Goal: Task Accomplishment & Management: Use online tool/utility

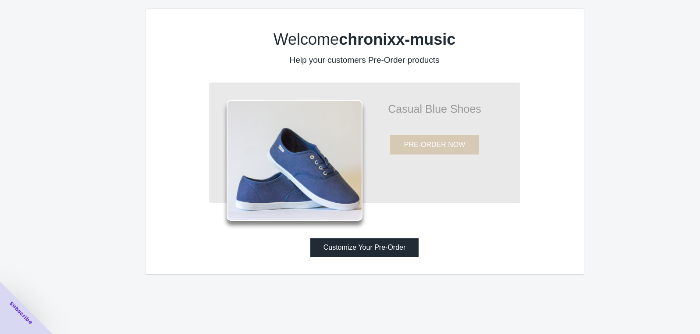
click at [343, 249] on button "Customize Your Pre-Order" at bounding box center [364, 247] width 109 height 18
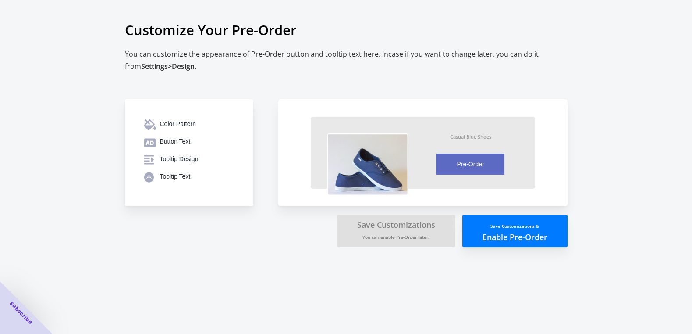
scroll to position [72, 0]
click at [190, 119] on div "Color Pattern" at bounding box center [197, 123] width 74 height 9
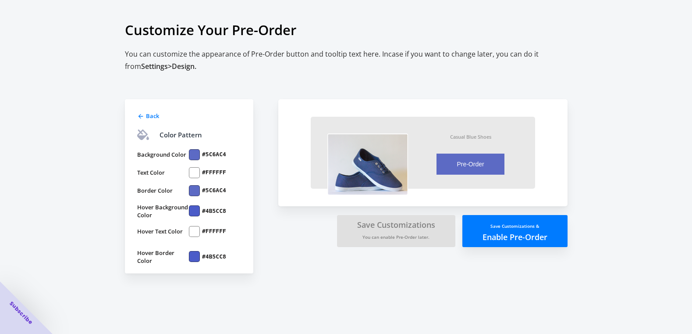
click at [490, 247] on button "Save Customizations & Enable Pre-Order" at bounding box center [515, 231] width 105 height 32
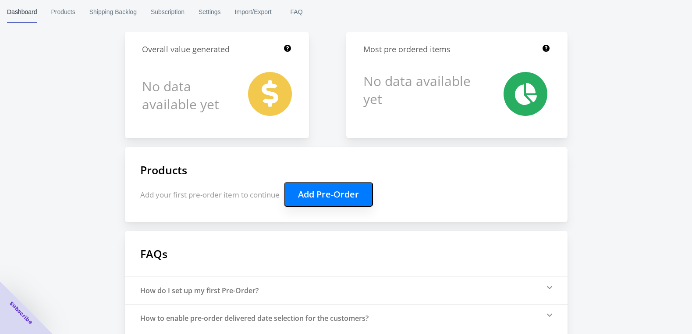
scroll to position [72, 0]
click at [218, 12] on span "Settings" at bounding box center [210, 11] width 22 height 23
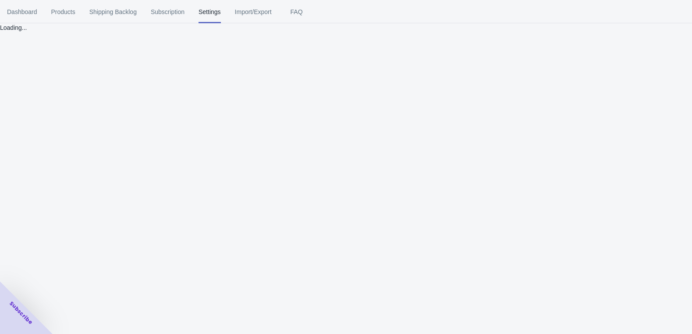
scroll to position [0, 0]
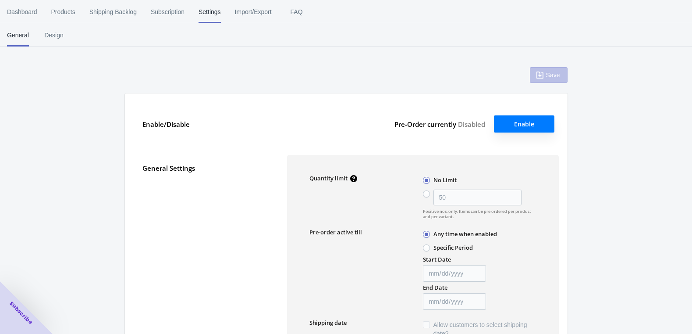
type input "50"
type textarea "Inventory level is <qty>. Some of the items will be pre-ordered."
type textarea "Only <qty> items left in stock."
type textarea "A maximum of <qty> products can be pre ordered."
click at [57, 38] on span "Design" at bounding box center [54, 35] width 22 height 23
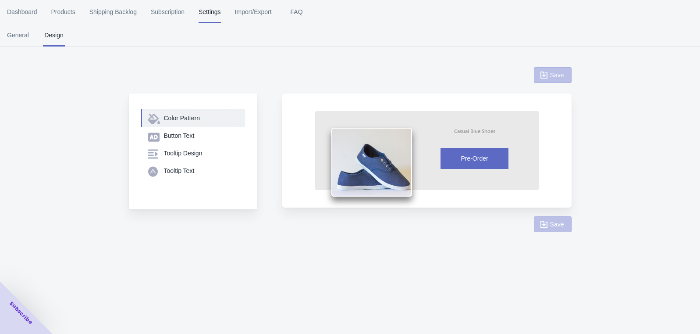
click at [186, 119] on div "Color Pattern" at bounding box center [201, 118] width 74 height 9
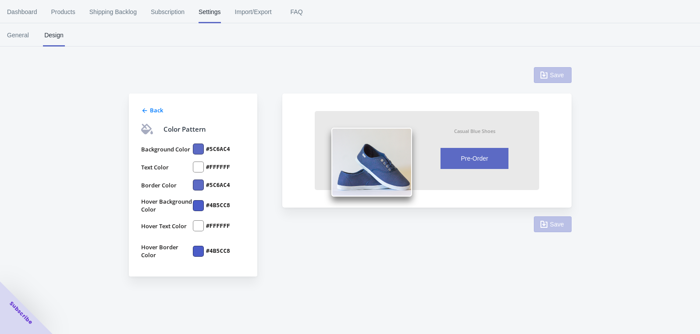
click at [198, 150] on div at bounding box center [198, 148] width 11 height 11
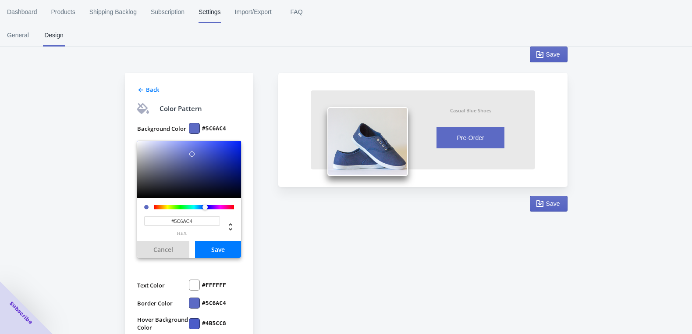
scroll to position [65, 0]
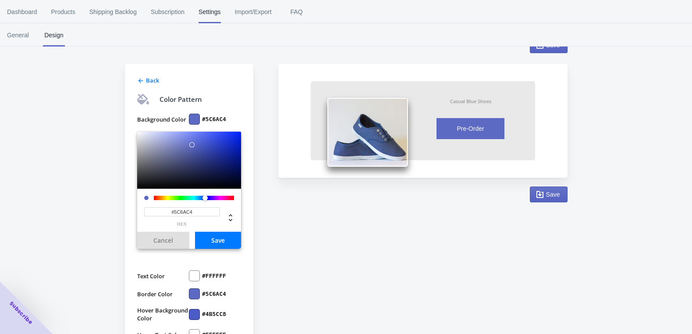
click at [190, 212] on input "#5C6AC4" at bounding box center [182, 211] width 76 height 9
paste input "121212"
type input "#121212"
click at [212, 237] on button "Save" at bounding box center [218, 240] width 46 height 17
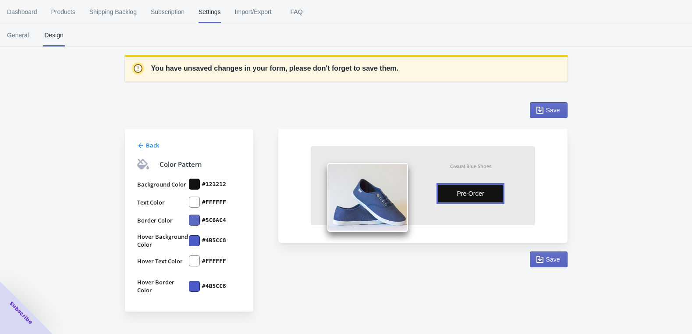
scroll to position [0, 0]
click at [199, 221] on div at bounding box center [198, 219] width 11 height 11
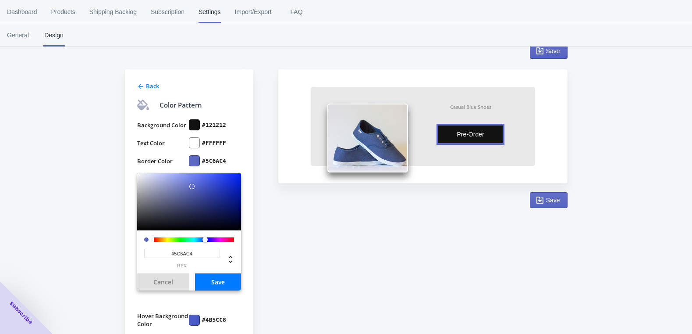
scroll to position [66, 0]
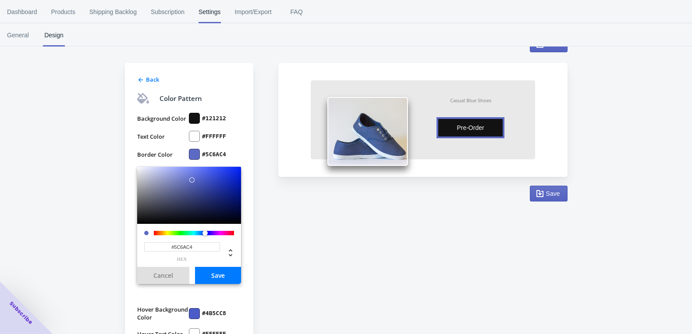
click at [188, 247] on input "#5C6AC4" at bounding box center [182, 246] width 76 height 9
click at [185, 247] on input "#5C6AC4" at bounding box center [182, 246] width 76 height 9
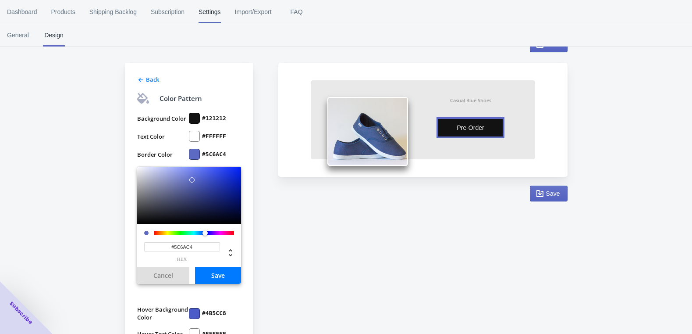
paste input "121212"
type input "#121212"
click at [208, 271] on button "Save" at bounding box center [218, 275] width 46 height 17
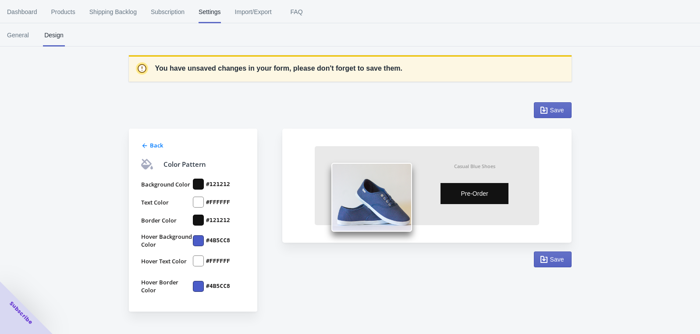
click at [200, 240] on div at bounding box center [198, 240] width 11 height 11
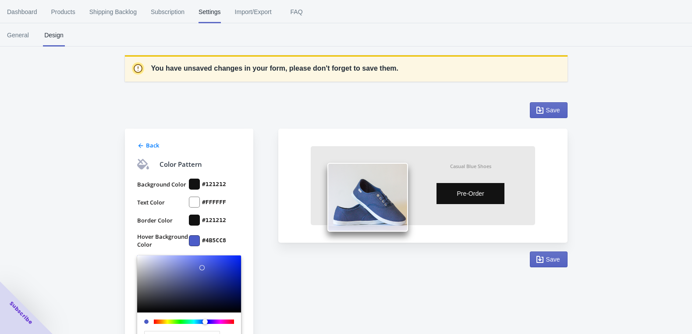
scroll to position [100, 0]
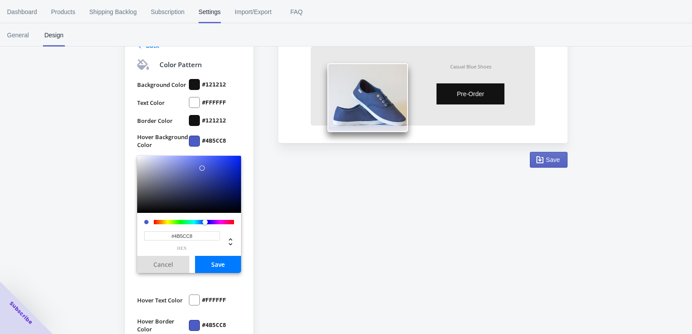
click at [183, 234] on input "#4B5CC8" at bounding box center [182, 235] width 76 height 9
paste input "121212"
type input "#121212"
click at [209, 262] on button "Save" at bounding box center [218, 264] width 46 height 17
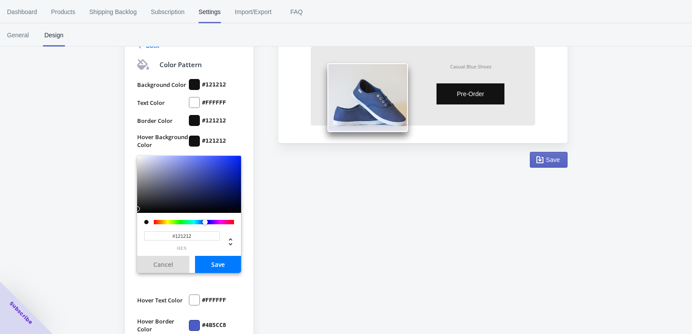
scroll to position [0, 0]
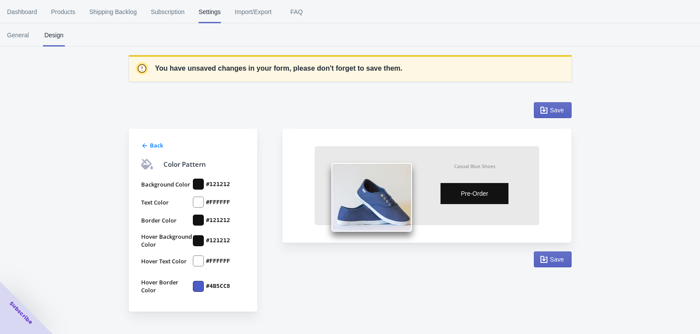
click at [197, 285] on div at bounding box center [198, 286] width 11 height 11
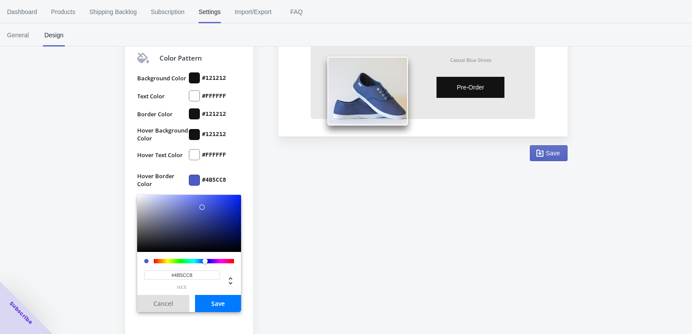
scroll to position [107, 0]
click at [187, 273] on input "#4B5CC8" at bounding box center [182, 274] width 76 height 9
paste input "121212"
type input "#121212"
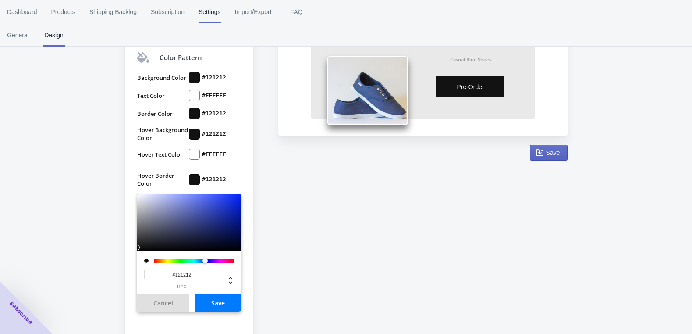
click at [216, 299] on button "Save" at bounding box center [218, 302] width 46 height 17
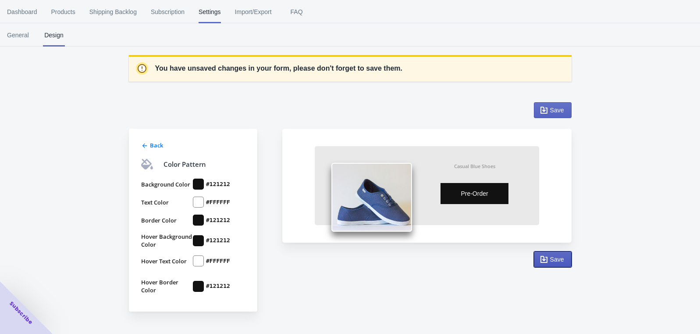
click at [559, 263] on span "Save" at bounding box center [553, 259] width 23 height 9
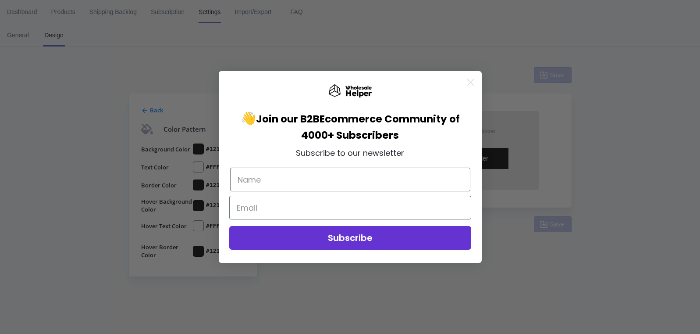
click at [470, 77] on circle "Close dialog" at bounding box center [470, 82] width 14 height 14
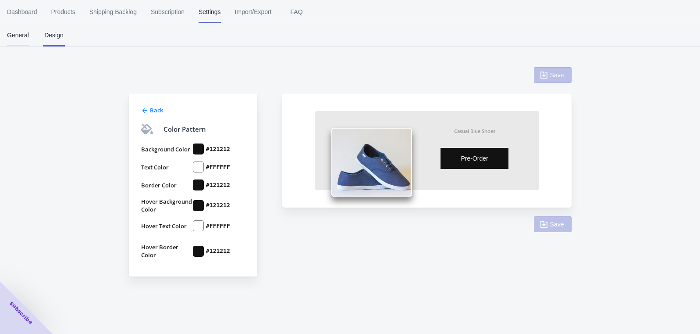
click at [18, 32] on span "General" at bounding box center [18, 35] width 22 height 23
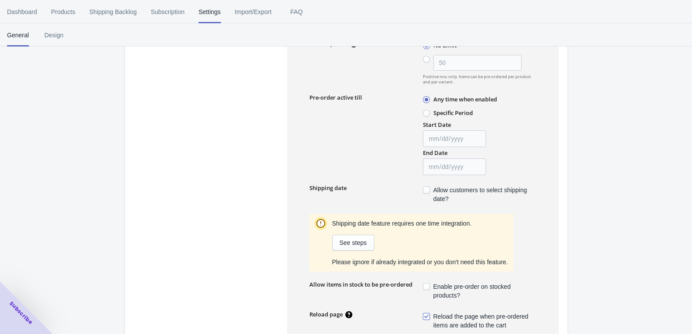
scroll to position [123, 0]
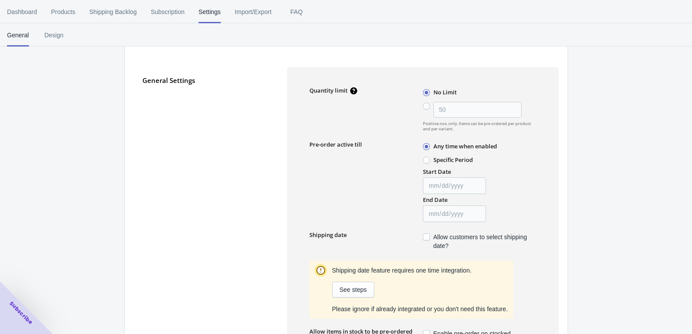
click at [427, 159] on span at bounding box center [426, 160] width 7 height 7
click at [426, 158] on input "Specific Period" at bounding box center [425, 158] width 0 height 0
radio input "true"
click at [427, 147] on span at bounding box center [426, 146] width 7 height 7
click at [426, 145] on input "Any time when enabled" at bounding box center [425, 144] width 0 height 0
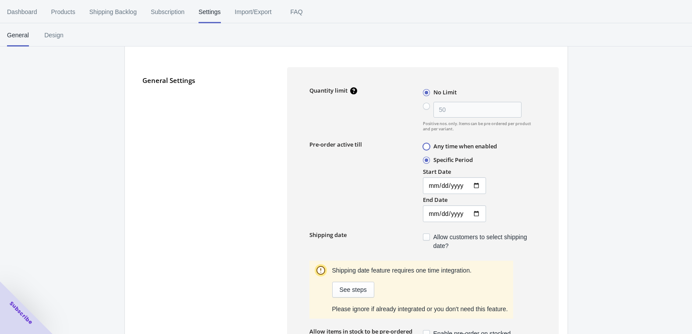
radio input "true"
click at [193, 177] on div "General Settings" at bounding box center [211, 256] width 136 height 379
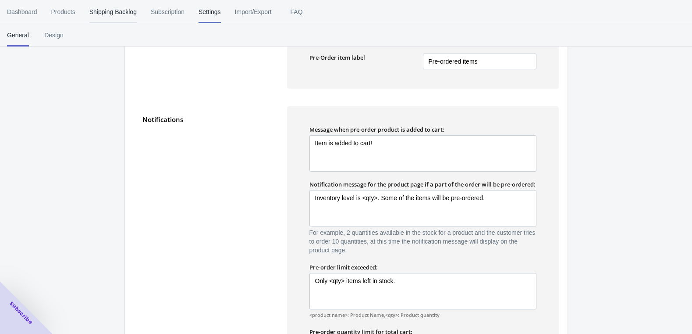
scroll to position [496, 0]
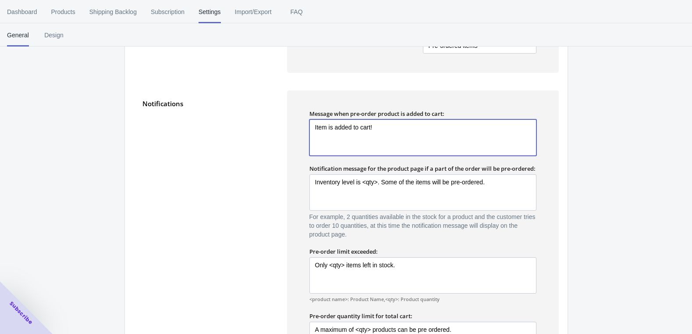
click at [389, 126] on textarea "Item is added to cart!" at bounding box center [423, 137] width 227 height 36
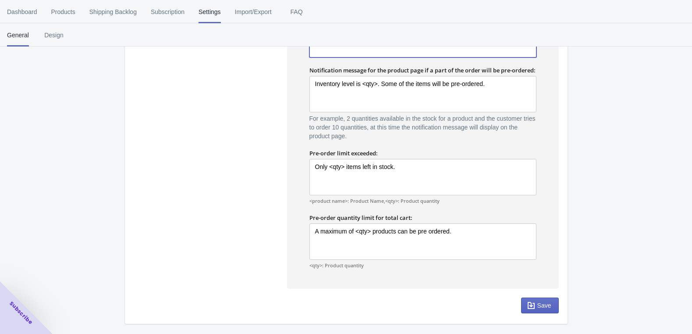
scroll to position [603, 0]
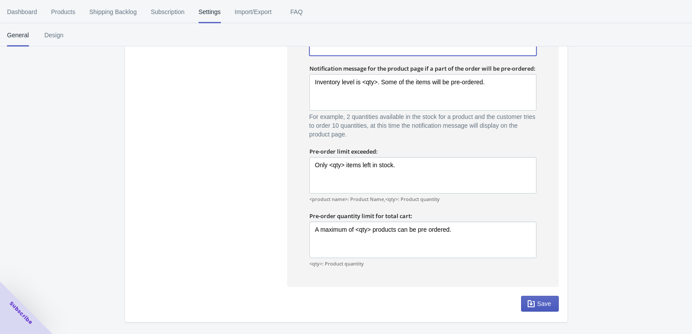
type textarea "Item is added to cart"
click at [545, 304] on span "Save" at bounding box center [545, 303] width 14 height 7
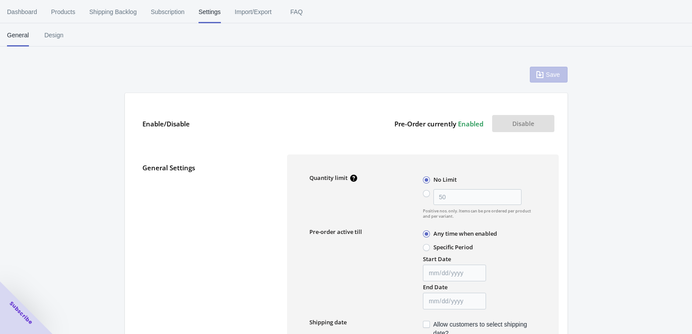
scroll to position [0, 0]
click at [43, 36] on span "Design" at bounding box center [54, 35] width 22 height 23
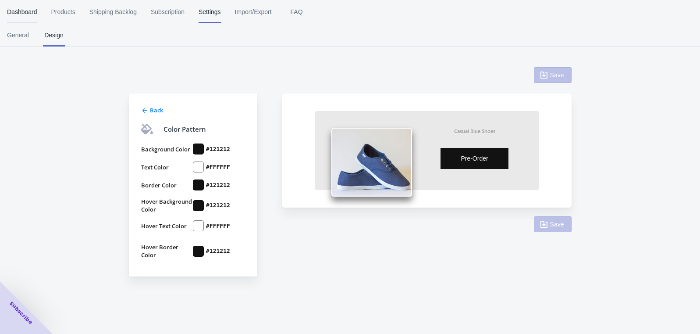
click at [23, 14] on span "Dashboard" at bounding box center [22, 11] width 30 height 23
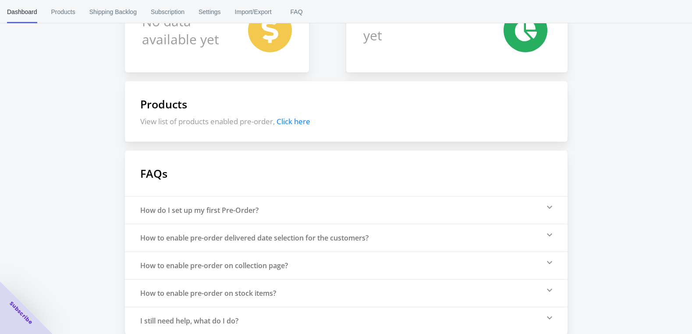
scroll to position [145, 0]
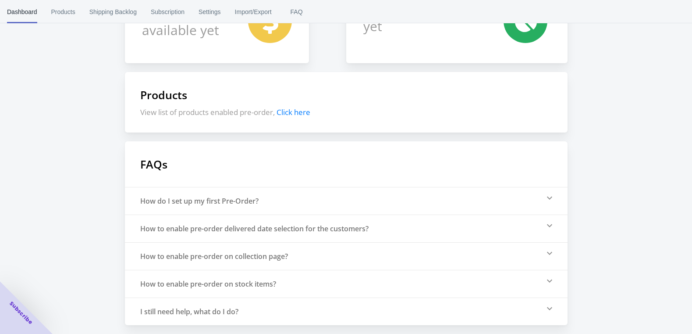
click at [150, 226] on div "How to enable pre-order delivered date selection for the customers?" at bounding box center [254, 229] width 228 height 10
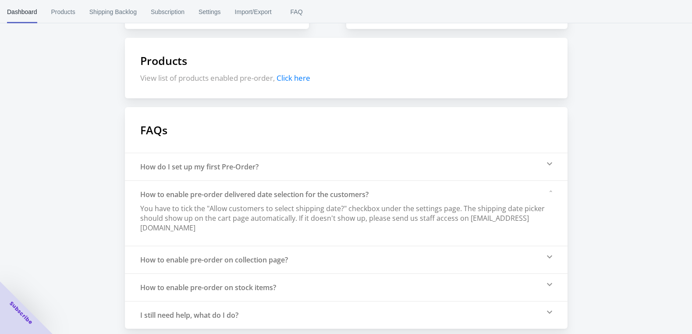
scroll to position [183, 0]
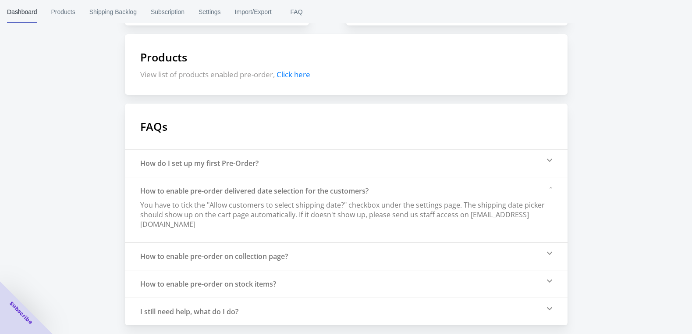
click at [146, 254] on div "How to enable pre-order on collection page?" at bounding box center [214, 256] width 148 height 10
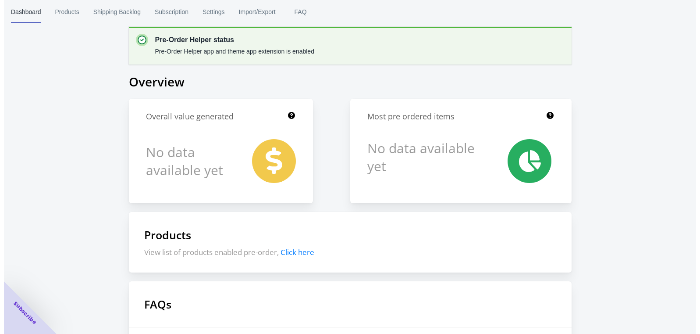
scroll to position [0, 0]
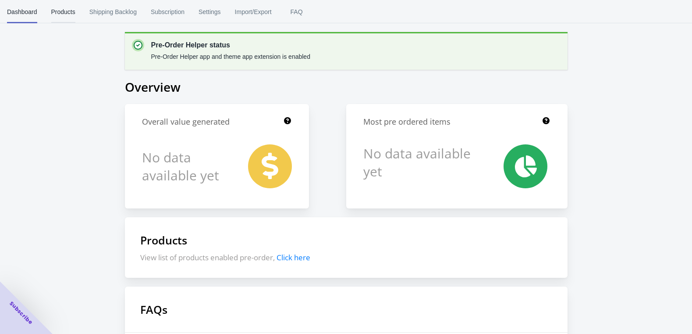
click at [64, 10] on span "Products" at bounding box center [63, 11] width 24 height 23
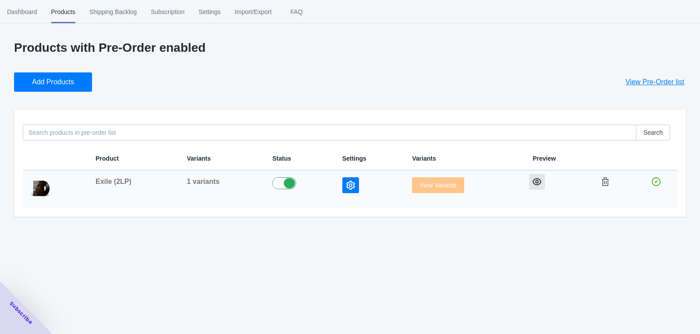
click at [538, 183] on icon "button" at bounding box center [537, 181] width 9 height 9
click at [346, 182] on icon "button" at bounding box center [350, 185] width 9 height 9
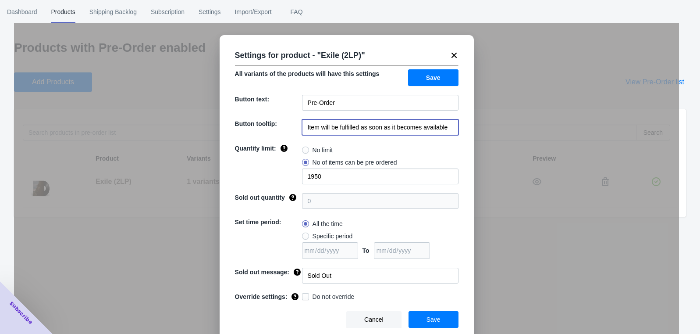
drag, startPoint x: 360, startPoint y: 128, endPoint x: 454, endPoint y: 127, distance: 94.3
click at [454, 127] on input "Item will be fulfilled as soon as it becomes available" at bounding box center [380, 127] width 157 height 16
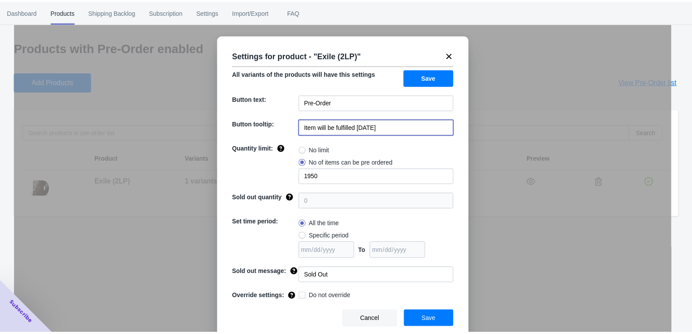
scroll to position [3, 0]
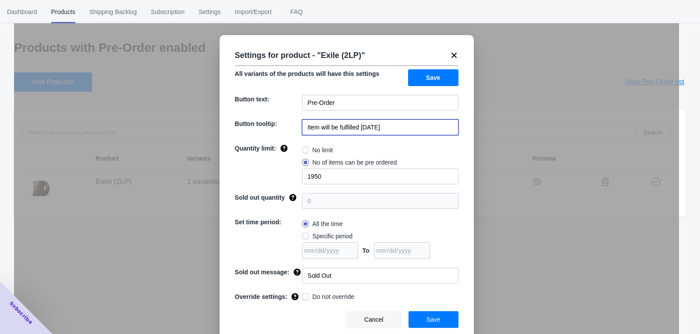
type input "Item will be fulfilled [DATE]"
click at [340, 100] on input "Pre-Order" at bounding box center [380, 103] width 157 height 16
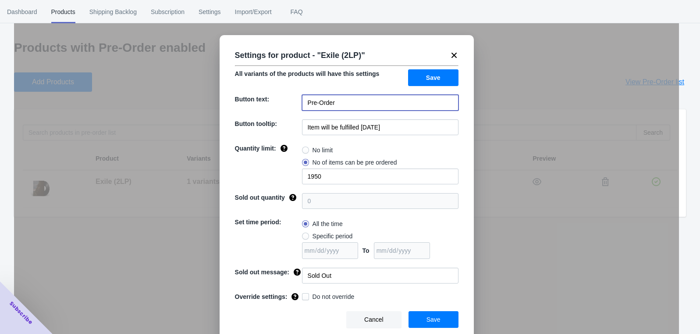
click at [340, 100] on input "Pre-Order" at bounding box center [380, 103] width 157 height 16
type input "PRE-ORDER NOW"
click at [260, 120] on span "Button tooltip:" at bounding box center [256, 123] width 42 height 7
click at [432, 321] on span "Save" at bounding box center [434, 319] width 14 height 7
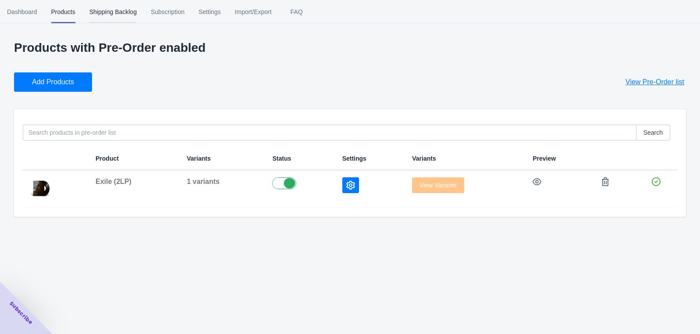
click at [114, 13] on span "Shipping Backlog" at bounding box center [112, 11] width 47 height 23
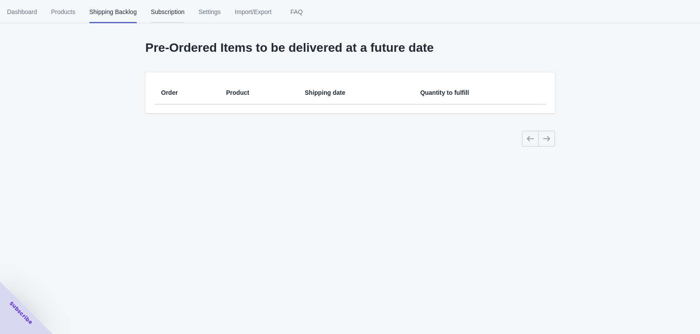
click at [168, 15] on span "Subscription" at bounding box center [168, 11] width 34 height 23
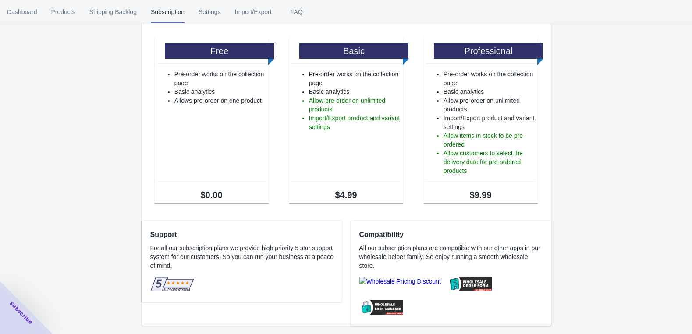
scroll to position [0, 0]
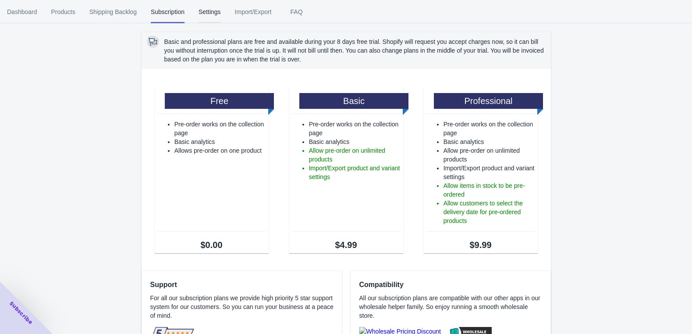
click at [211, 11] on span "Settings" at bounding box center [210, 11] width 22 height 23
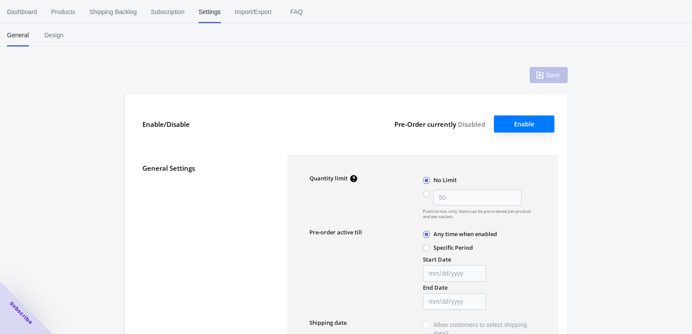
type input "50"
type textarea "Item is added to cart"
type textarea "Inventory level is <qty>. Some of the items will be pre-ordered."
type textarea "Only <qty> items left in stock."
type textarea "A maximum of <qty> products can be pre ordered."
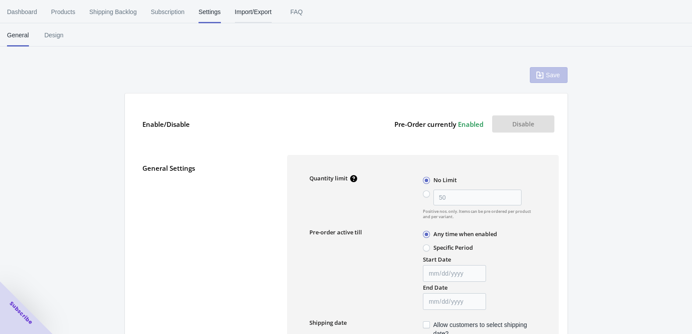
click at [249, 11] on span "Import/Export" at bounding box center [253, 11] width 37 height 23
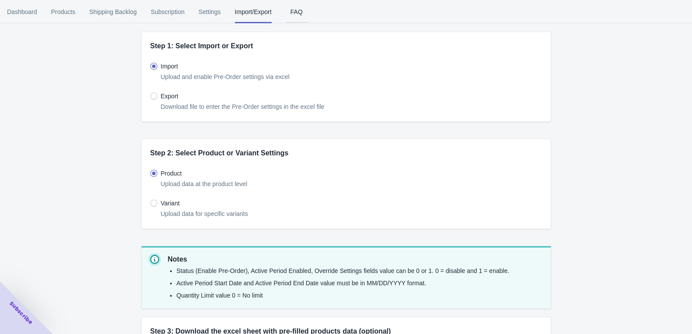
click at [306, 11] on span "FAQ" at bounding box center [297, 11] width 22 height 23
click at [299, 15] on span "FAQ" at bounding box center [297, 11] width 22 height 23
click at [22, 15] on span "Dashboard" at bounding box center [22, 11] width 30 height 23
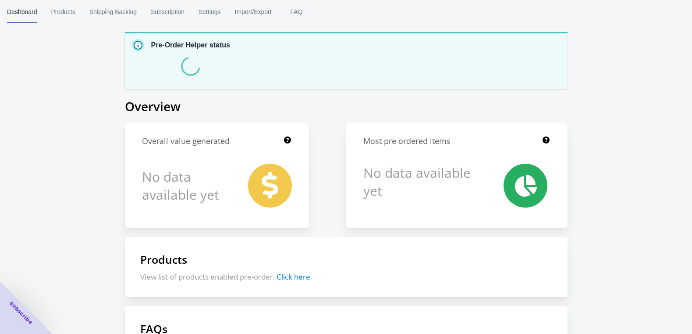
click at [79, 130] on div "Pre-Order Helper status Overview Overall value generated No data available yet …" at bounding box center [346, 244] width 692 height 489
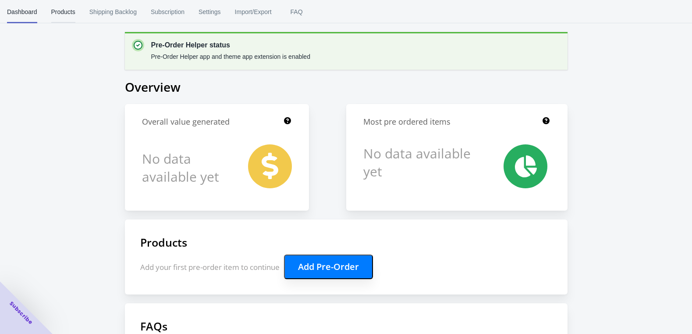
click at [69, 10] on span "Products" at bounding box center [63, 11] width 24 height 23
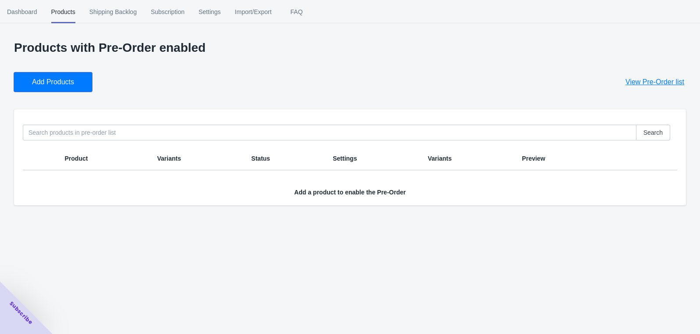
click at [84, 89] on button "Add Products" at bounding box center [53, 81] width 78 height 19
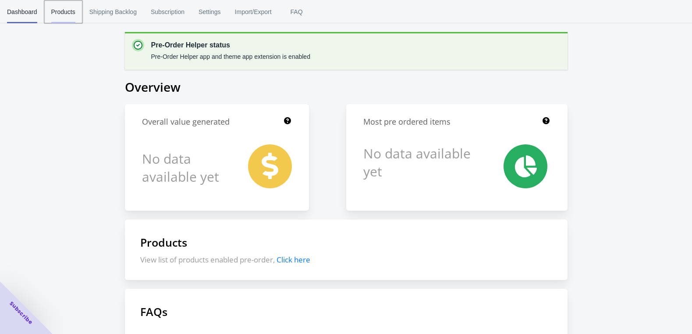
click at [67, 9] on span "Products" at bounding box center [63, 11] width 24 height 23
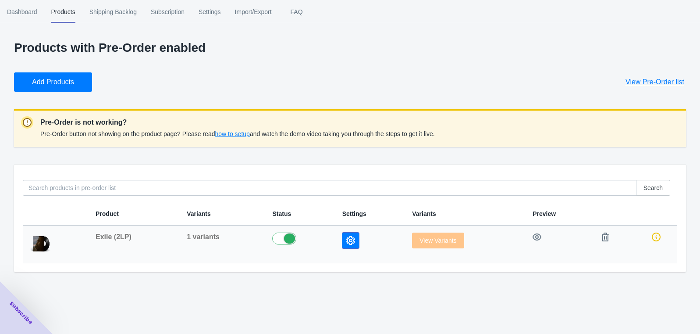
click at [347, 239] on icon "button" at bounding box center [350, 240] width 9 height 9
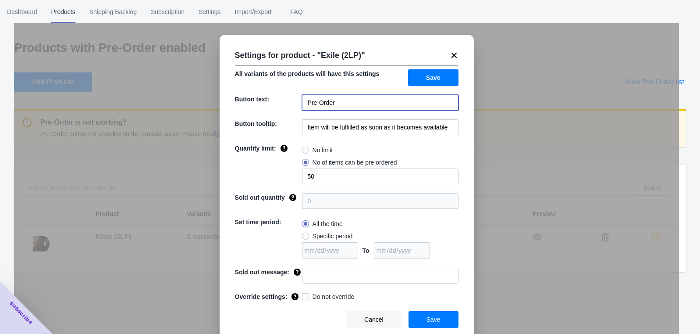
click at [322, 103] on input "Pre-Order" at bounding box center [380, 103] width 157 height 16
type input "PRE-ORDER"
click at [327, 127] on input "Item will be fulfilled as soon as it becomes available" at bounding box center [380, 127] width 157 height 16
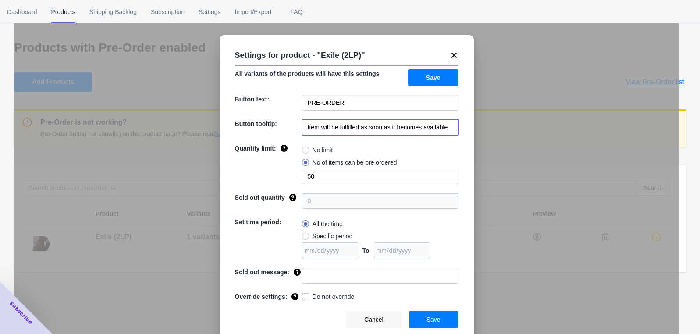
click at [327, 127] on input "Item will be fulfilled as soon as it becomes available" at bounding box center [380, 127] width 157 height 16
click at [341, 127] on input "Item will be fulfilled as soon as it becomes available" at bounding box center [380, 127] width 157 height 16
drag, startPoint x: 360, startPoint y: 127, endPoint x: 471, endPoint y: 131, distance: 111.0
click at [471, 131] on div "Settings for product - " Exile (2LP) " All variants of the products will have t…" at bounding box center [346, 189] width 665 height 334
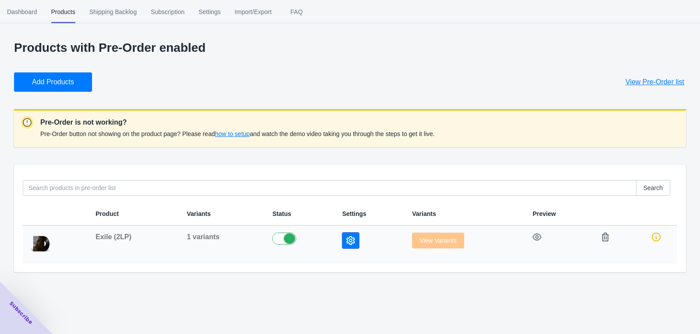
click at [352, 241] on button "button" at bounding box center [350, 240] width 17 height 16
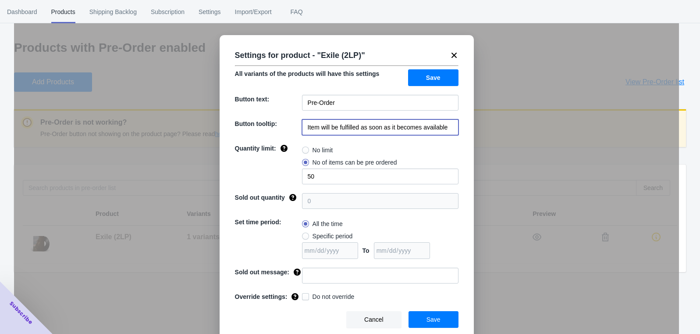
drag, startPoint x: 361, startPoint y: 125, endPoint x: 461, endPoint y: 126, distance: 100.0
click at [461, 126] on div "Settings for product - " Exile (2LP) " All variants of the products will have t…" at bounding box center [347, 188] width 254 height 306
type input "Item will be fulfilled [DATE]"
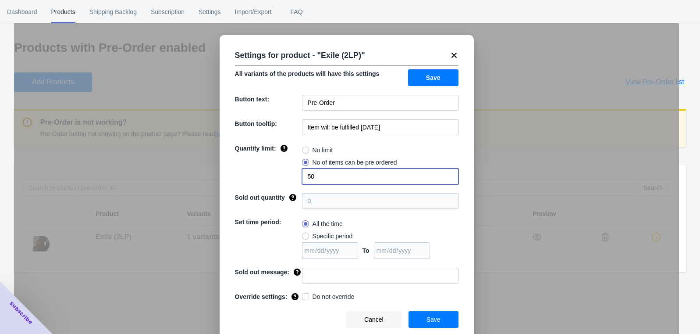
click at [321, 176] on input "50" at bounding box center [380, 176] width 157 height 16
type input "5"
radio input "true"
click at [313, 162] on span "No of items can be pre ordered" at bounding box center [355, 162] width 85 height 9
click at [305, 161] on input "No of items can be pre ordered" at bounding box center [304, 160] width 0 height 0
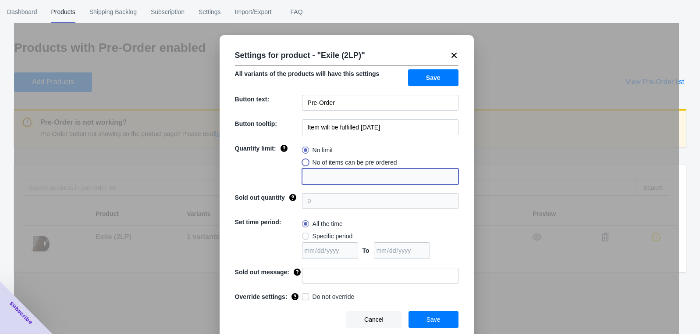
radio input "true"
click at [313, 175] on input "1" at bounding box center [380, 176] width 157 height 16
click at [313, 172] on input "2000" at bounding box center [380, 176] width 157 height 16
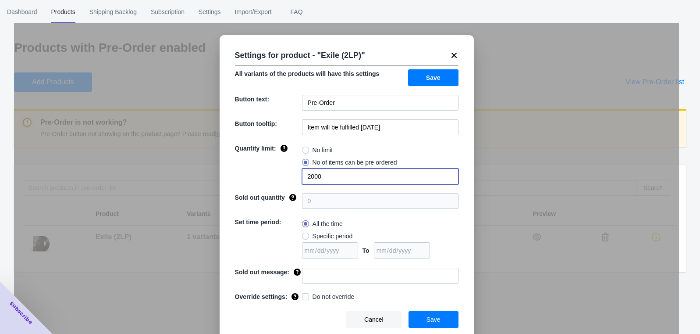
click at [313, 172] on input "2000" at bounding box center [380, 176] width 157 height 16
click at [261, 162] on div "Quantity limit:" at bounding box center [268, 164] width 67 height 40
drag, startPoint x: 312, startPoint y: 174, endPoint x: 326, endPoint y: 174, distance: 14.0
click at [326, 174] on input "1900" at bounding box center [380, 176] width 157 height 16
type input "1950"
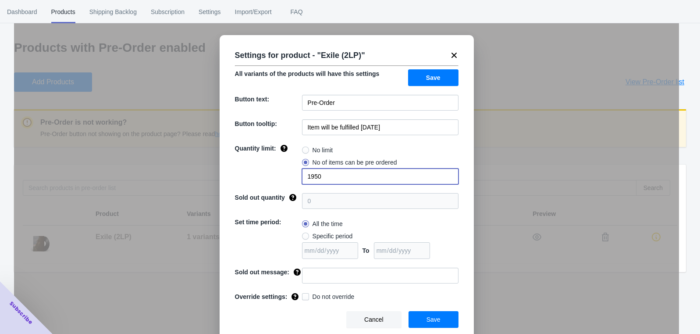
click at [258, 173] on div "Quantity limit:" at bounding box center [268, 164] width 67 height 40
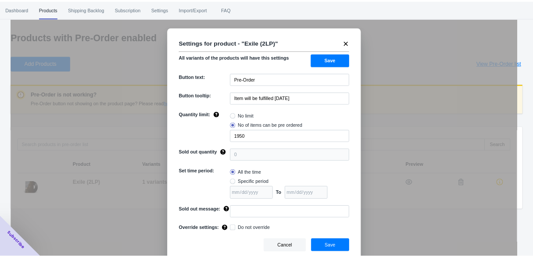
scroll to position [3, 0]
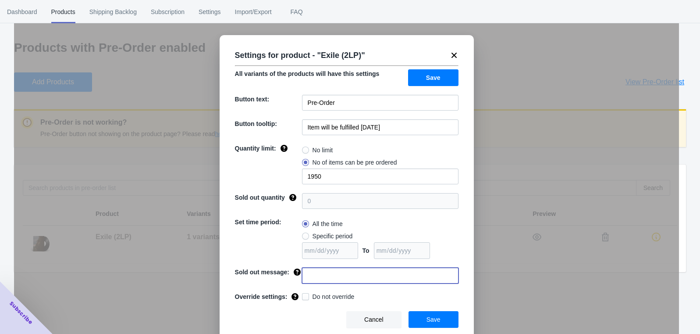
click at [307, 271] on input at bounding box center [380, 276] width 157 height 16
type input "Sold Out"
click at [425, 314] on button "Save" at bounding box center [434, 319] width 50 height 17
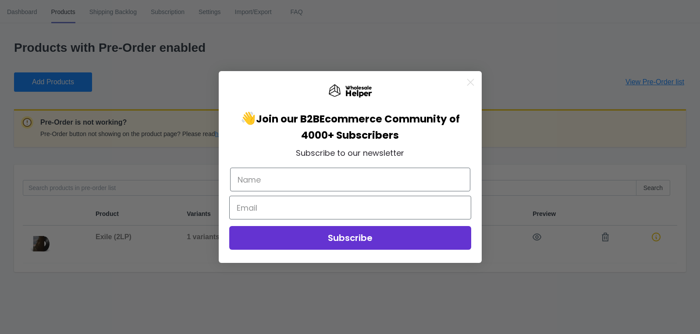
click at [168, 107] on div "Close dialog 👋 Join our B2B Ecommerce Community of 4000+ Subscribers Subscribe …" at bounding box center [350, 167] width 700 height 334
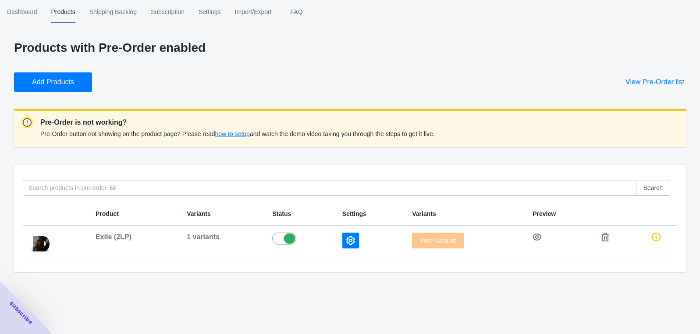
click at [234, 133] on span "how to setup" at bounding box center [232, 133] width 35 height 7
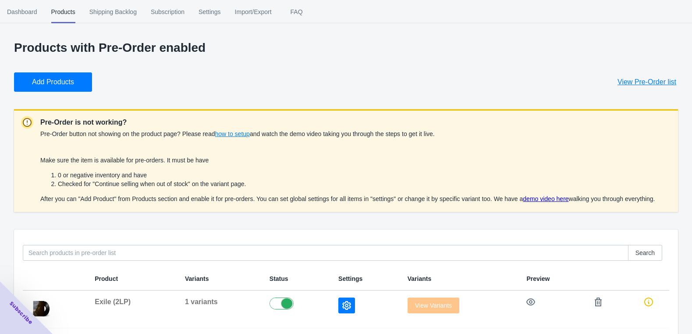
click at [231, 133] on span "how to setup" at bounding box center [232, 133] width 35 height 7
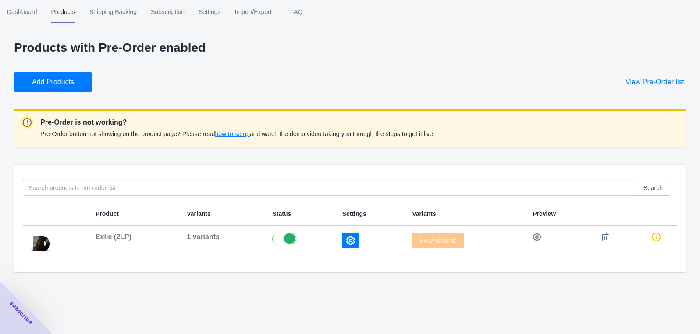
click at [231, 133] on span "how to setup" at bounding box center [232, 133] width 35 height 7
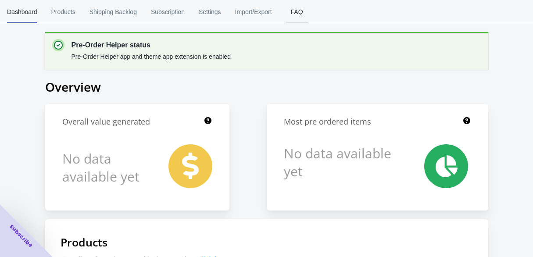
click at [301, 6] on span "FAQ" at bounding box center [297, 11] width 22 height 23
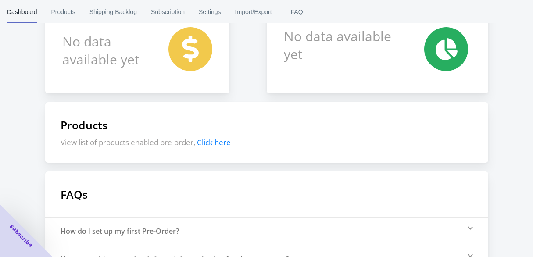
scroll to position [225, 0]
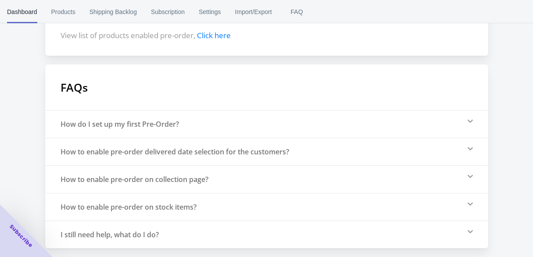
click at [114, 233] on div "I still need help, what do I do?" at bounding box center [110, 235] width 98 height 10
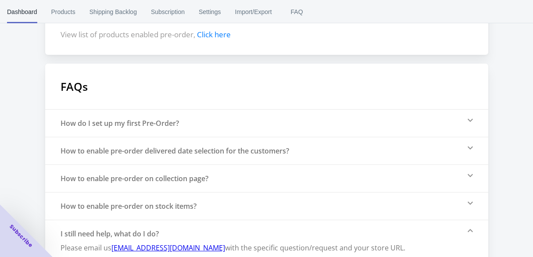
scroll to position [243, 0]
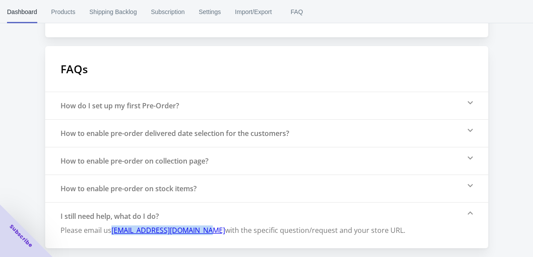
copy link "[EMAIL_ADDRESS][DOMAIN_NAME]"
copy link "themes@wholesalehelper.io"
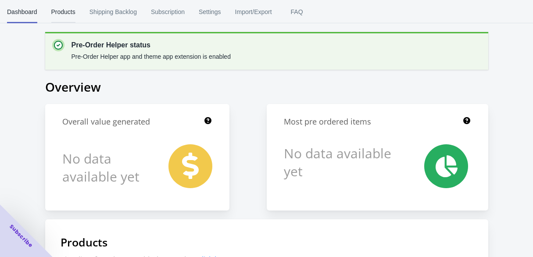
click at [71, 14] on span "Products" at bounding box center [63, 11] width 24 height 23
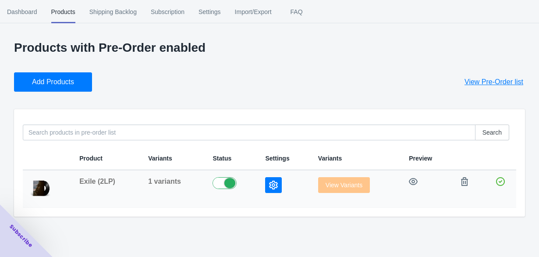
click at [271, 185] on icon "button" at bounding box center [273, 185] width 9 height 9
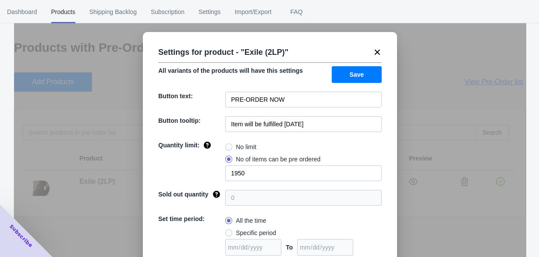
click at [375, 47] on div "Settings for product - " Exile (2LP) "" at bounding box center [266, 48] width 231 height 21
click at [376, 50] on icon at bounding box center [377, 52] width 5 height 5
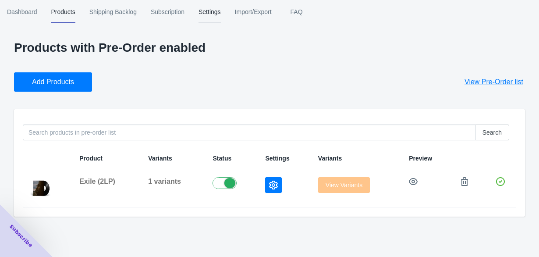
click at [212, 12] on span "Settings" at bounding box center [210, 11] width 22 height 23
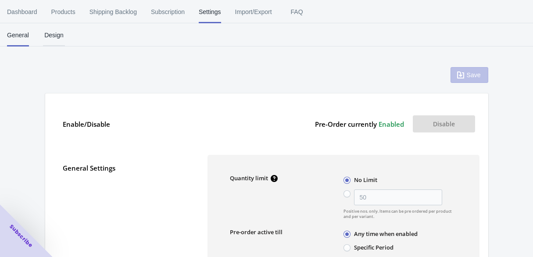
click at [50, 36] on span "Design" at bounding box center [54, 35] width 22 height 23
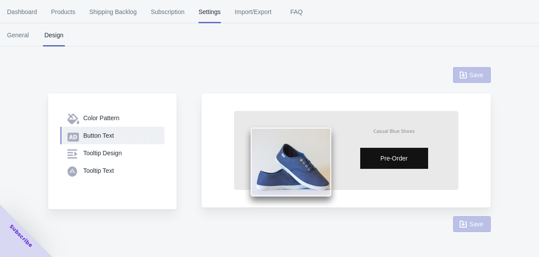
click at [86, 133] on div "Button Text" at bounding box center [120, 135] width 74 height 9
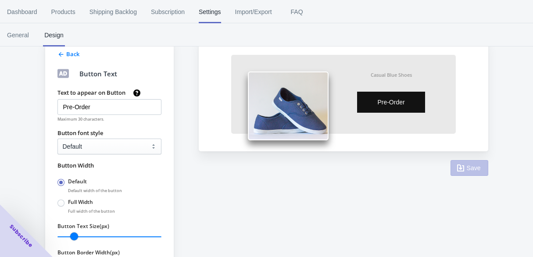
scroll to position [58, 0]
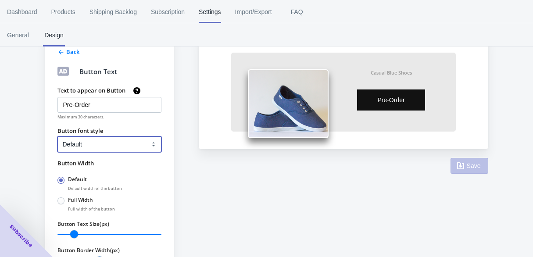
click at [89, 143] on select "Default Arial Times New Roman Courier Sans Serif" at bounding box center [109, 144] width 104 height 16
select select "4"
click at [57, 136] on select "Default Arial Times New Roman Courier Sans Serif" at bounding box center [109, 144] width 104 height 16
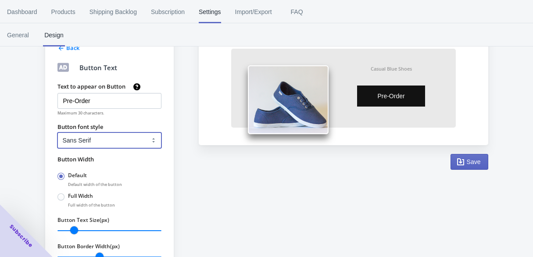
scroll to position [100, 0]
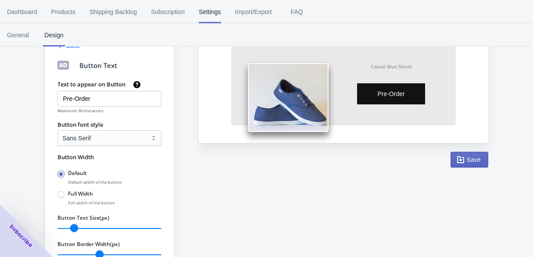
click at [82, 191] on label "Full Width" at bounding box center [80, 193] width 25 height 7
click at [60, 193] on input "Full Width" at bounding box center [60, 193] width 0 height 0
radio input "true"
radio input "false"
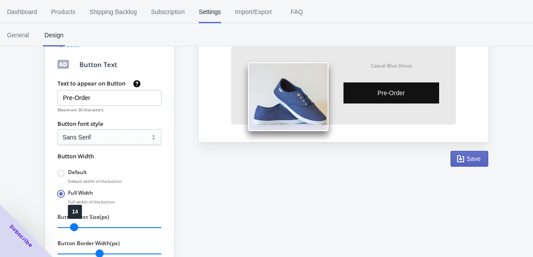
scroll to position [95, 0]
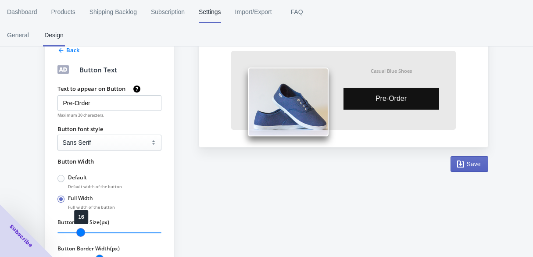
type input "16"
click at [81, 233] on input "Button Text Size(px)" at bounding box center [109, 232] width 104 height 11
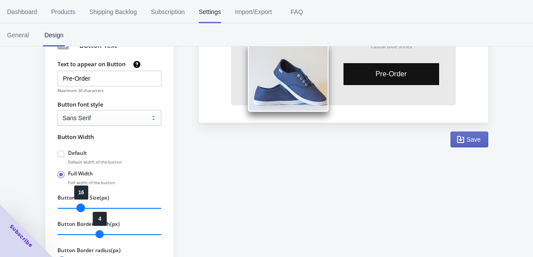
scroll to position [114, 0]
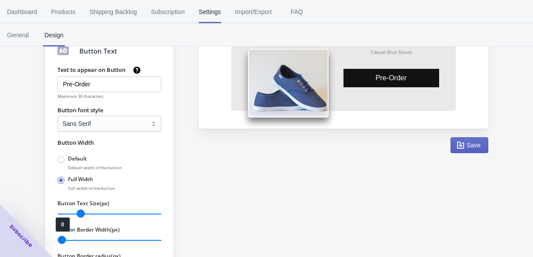
drag, startPoint x: 100, startPoint y: 240, endPoint x: 35, endPoint y: 240, distance: 65.3
type input "0"
click at [57, 240] on input "Button Border Width(px)" at bounding box center [109, 240] width 104 height 11
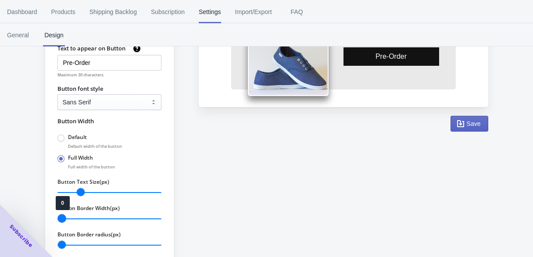
scroll to position [132, 0]
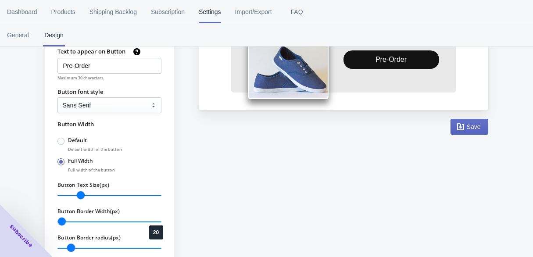
type input "0"
drag, startPoint x: 62, startPoint y: 247, endPoint x: -2, endPoint y: 249, distance: 63.6
click at [57, 249] on input "Button Border radius(px)" at bounding box center [109, 248] width 104 height 11
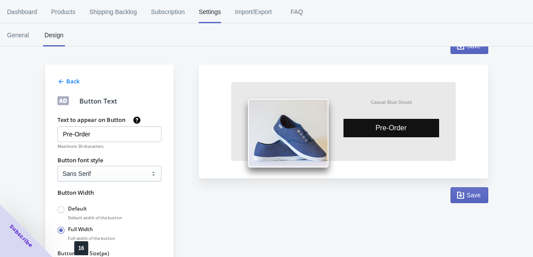
scroll to position [41, 0]
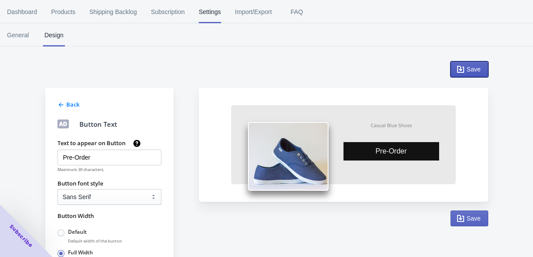
click at [459, 71] on icon "button" at bounding box center [460, 69] width 9 height 9
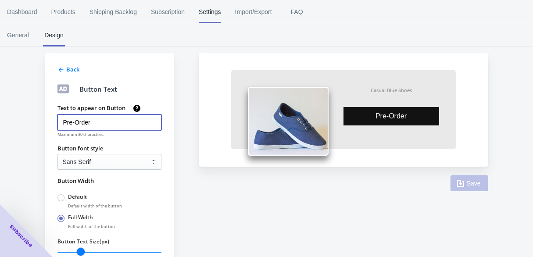
click at [102, 121] on input "Pre-Order" at bounding box center [109, 122] width 104 height 16
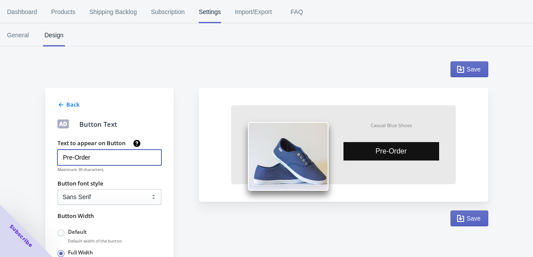
scroll to position [76, 0]
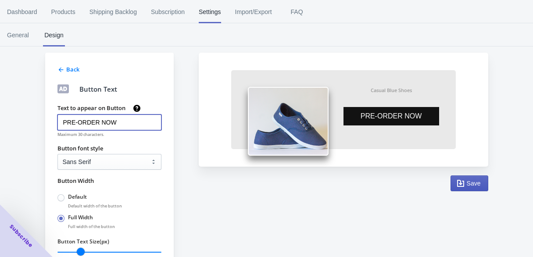
type input "PRE-ORDER NOW"
click at [469, 178] on button "Save" at bounding box center [469, 183] width 38 height 16
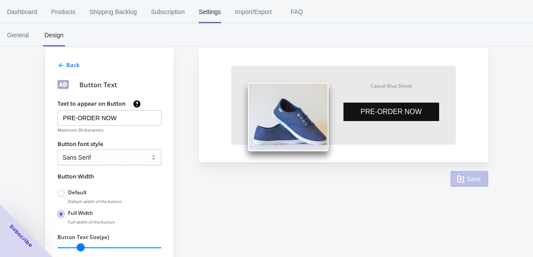
scroll to position [46, 0]
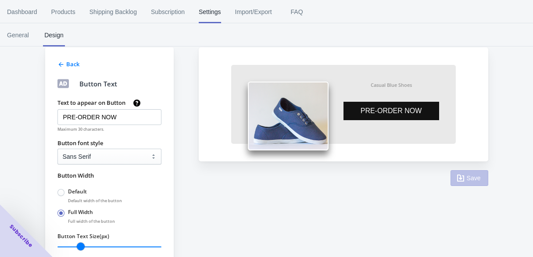
click at [71, 192] on label "Default" at bounding box center [77, 191] width 19 height 7
click at [60, 191] on input "Default" at bounding box center [60, 190] width 0 height 0
radio input "true"
radio input "false"
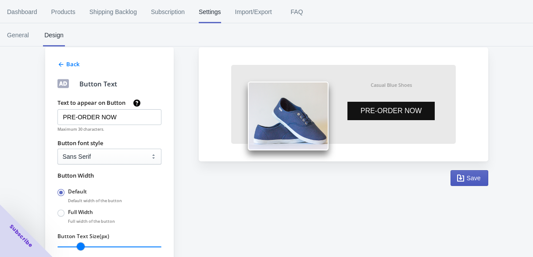
click at [470, 177] on span "Save" at bounding box center [474, 178] width 14 height 7
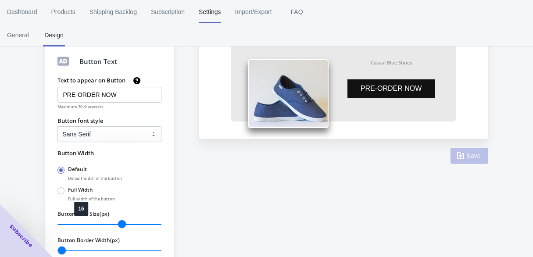
scroll to position [103, 0]
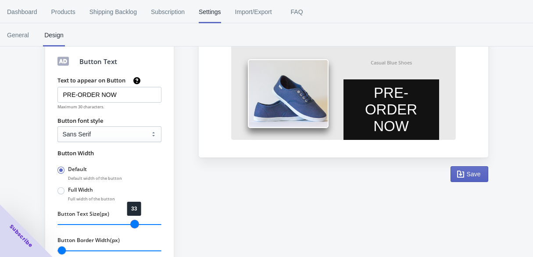
drag, startPoint x: 79, startPoint y: 221, endPoint x: 134, endPoint y: 223, distance: 54.8
click at [134, 223] on input "Button Text Size(px)" at bounding box center [109, 224] width 104 height 11
click at [456, 174] on icon "button" at bounding box center [460, 174] width 9 height 9
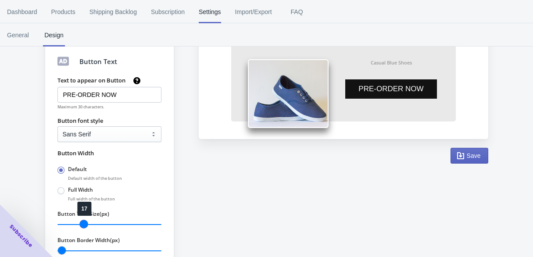
drag, startPoint x: 112, startPoint y: 223, endPoint x: 83, endPoint y: 224, distance: 28.9
type input "17"
click at [83, 224] on input "Button Text Size(px)" at bounding box center [109, 224] width 104 height 11
click at [461, 156] on icon "button" at bounding box center [460, 155] width 7 height 7
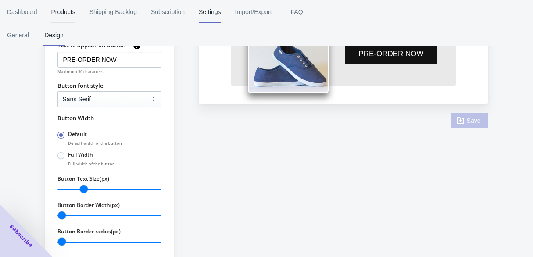
scroll to position [68, 0]
